Goal: Task Accomplishment & Management: Complete application form

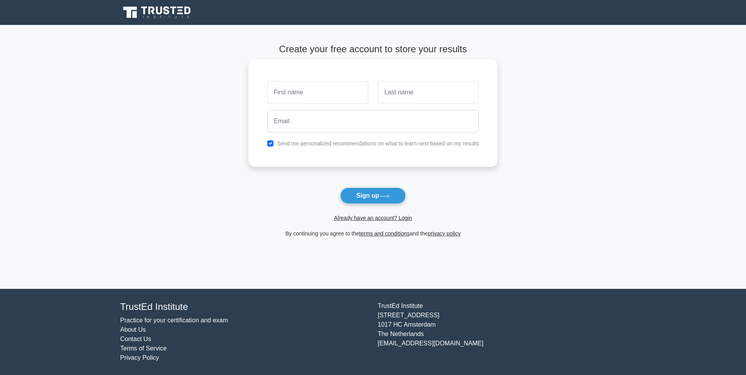
click at [276, 90] on input "text" at bounding box center [317, 92] width 101 height 23
type input "[PERSON_NAME]"
type input "Witbooi"
type input "[EMAIL_ADDRESS][DOMAIN_NAME]"
click at [365, 199] on button "Sign up" at bounding box center [373, 196] width 66 height 16
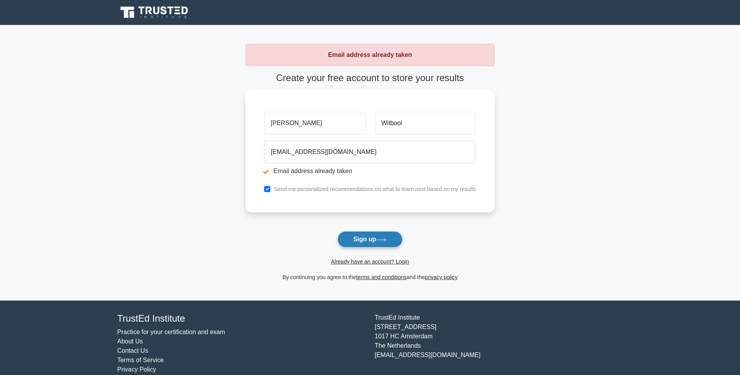
click at [367, 240] on button "Sign up" at bounding box center [370, 239] width 66 height 16
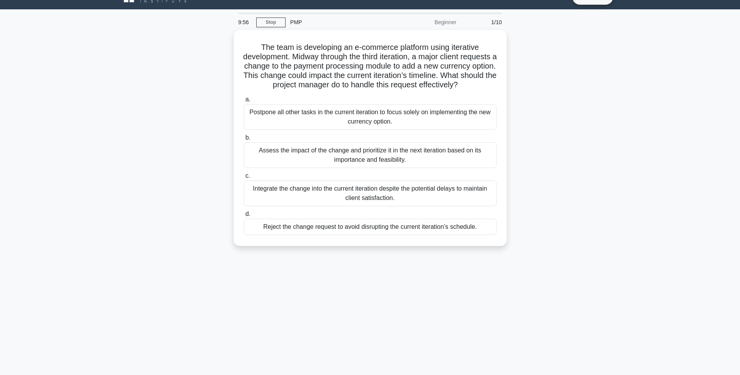
scroll to position [46, 0]
